Goal: Check status: Check status

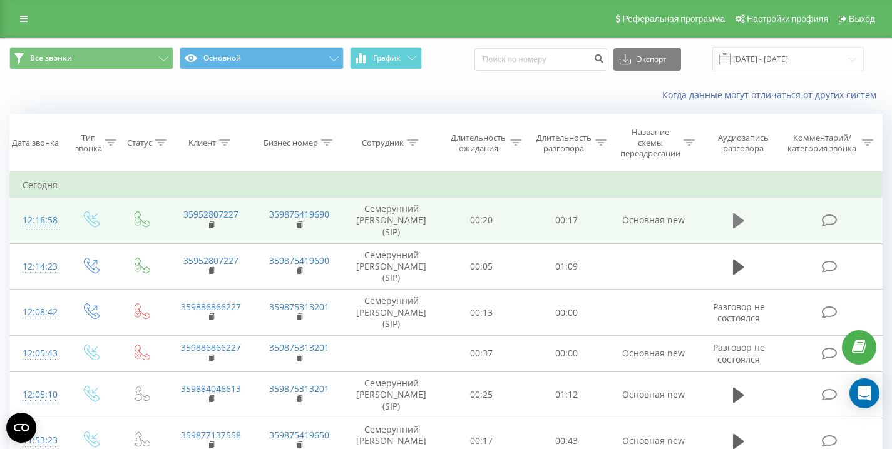
click at [740, 223] on icon at bounding box center [738, 220] width 11 height 15
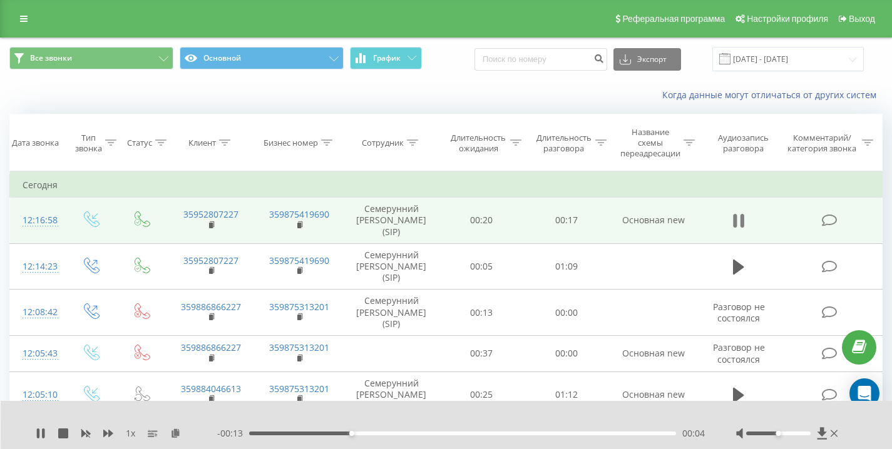
click at [740, 223] on icon at bounding box center [738, 221] width 11 height 18
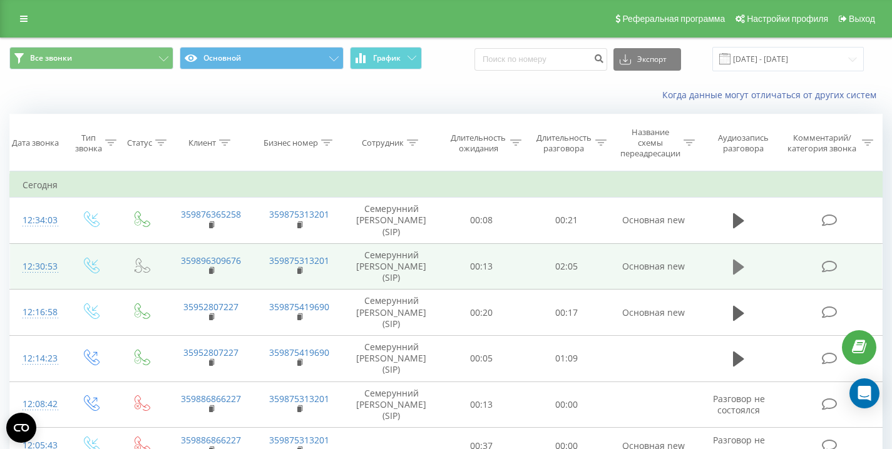
click at [729, 270] on button at bounding box center [738, 267] width 19 height 19
